Goal: Task Accomplishment & Management: Complete application form

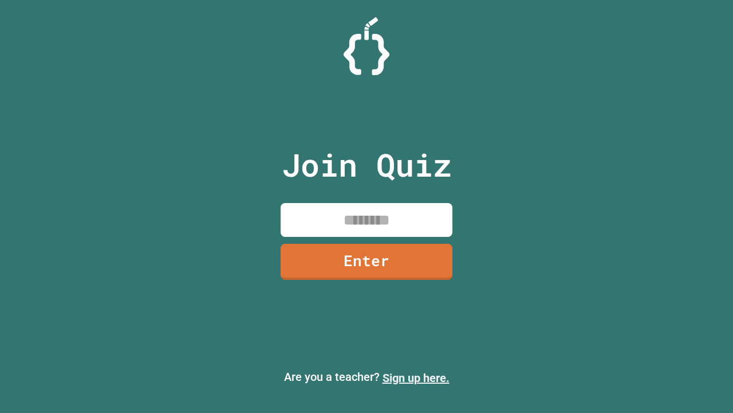
click at [416, 378] on link "Sign up here." at bounding box center [416, 378] width 67 height 14
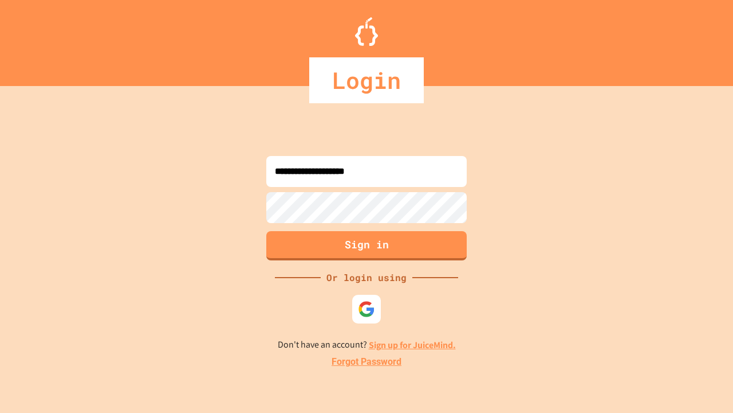
type input "**********"
